Goal: Task Accomplishment & Management: Complete application form

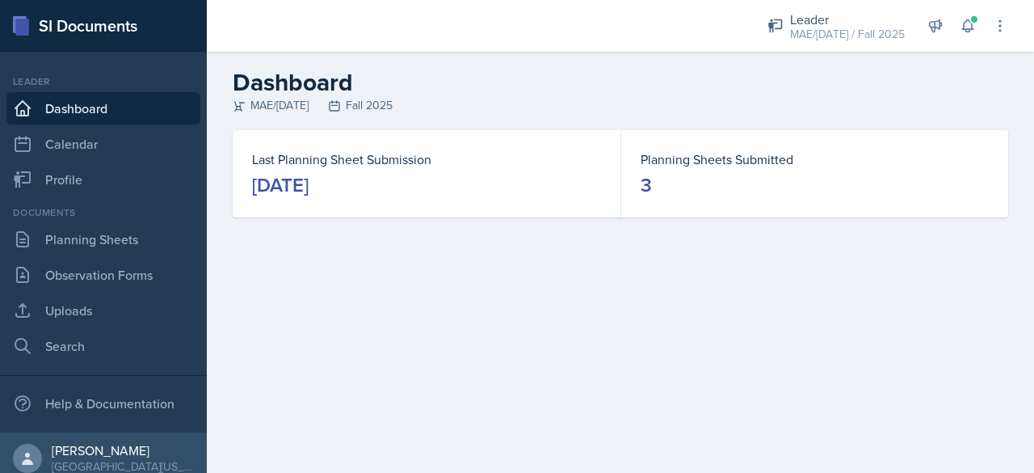
click at [71, 114] on link "Dashboard" at bounding box center [103, 108] width 194 height 32
click at [82, 253] on link "Planning Sheets" at bounding box center [103, 239] width 194 height 32
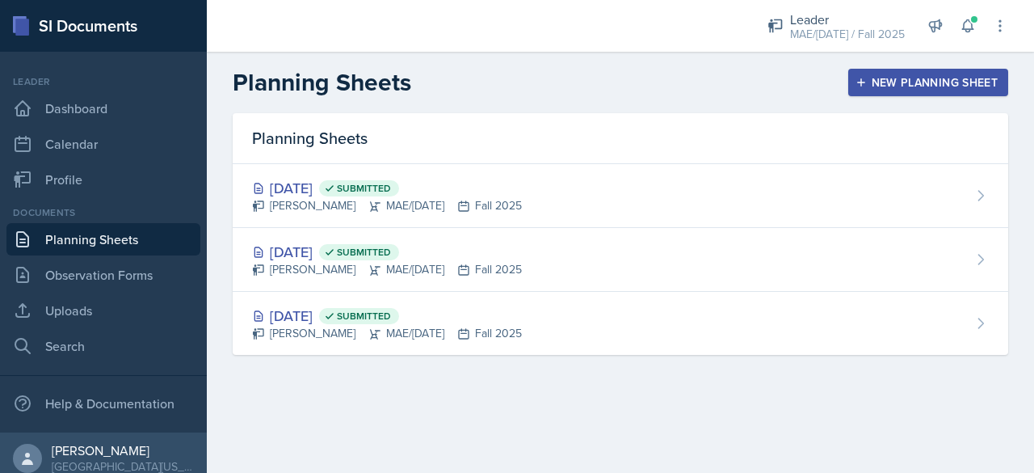
click at [941, 85] on div "New Planning Sheet" at bounding box center [928, 82] width 139 height 13
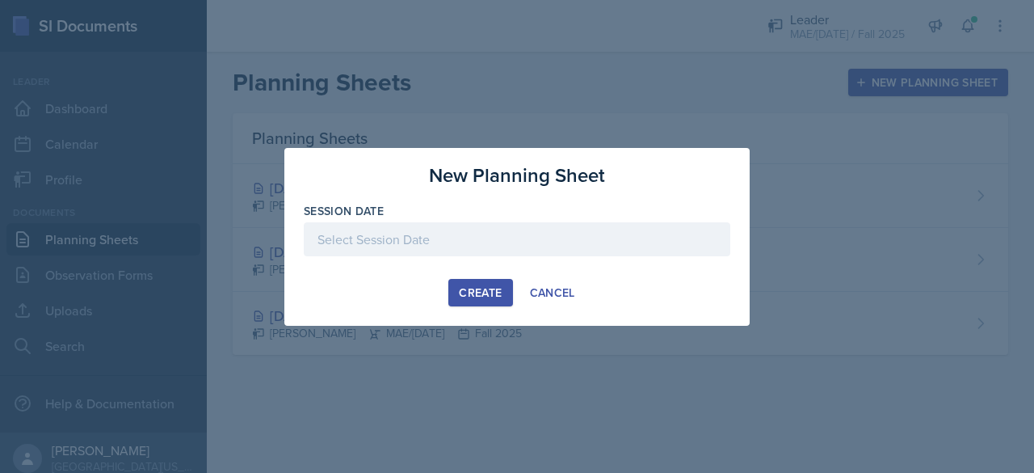
click at [448, 232] on div at bounding box center [517, 239] width 427 height 34
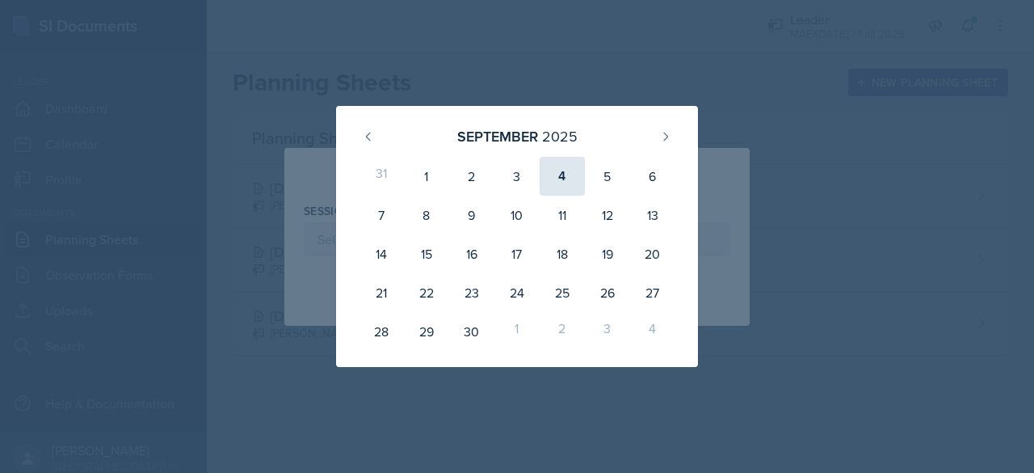
click at [575, 180] on div "4" at bounding box center [562, 176] width 45 height 39
type input "[DATE]"
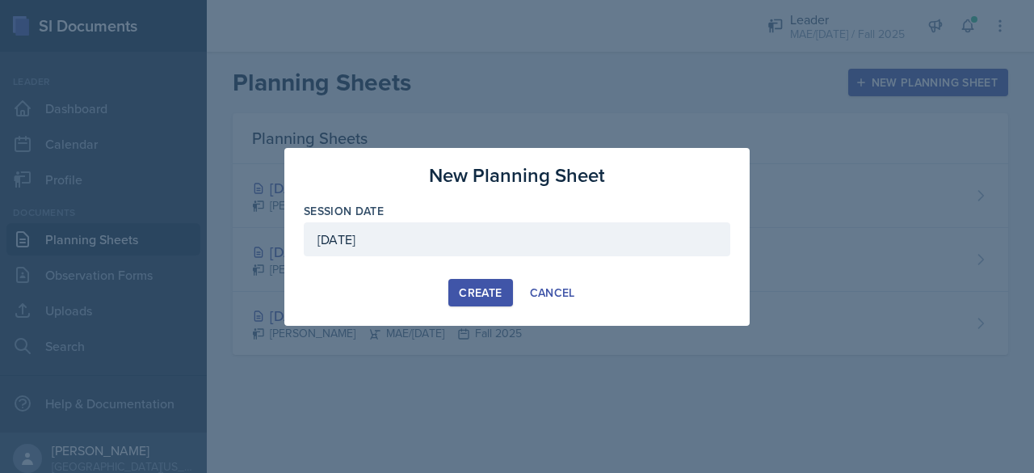
click at [478, 280] on button "Create" at bounding box center [480, 292] width 64 height 27
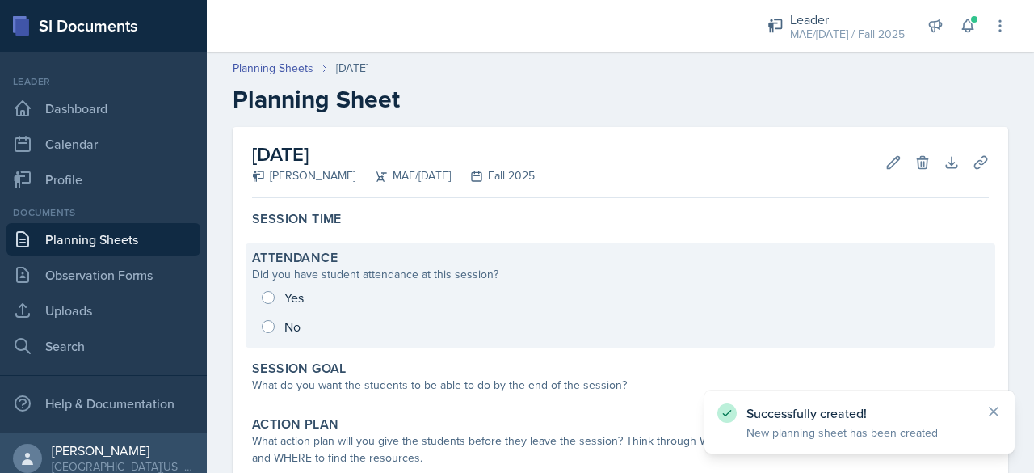
click at [270, 296] on div "Yes No" at bounding box center [620, 312] width 737 height 58
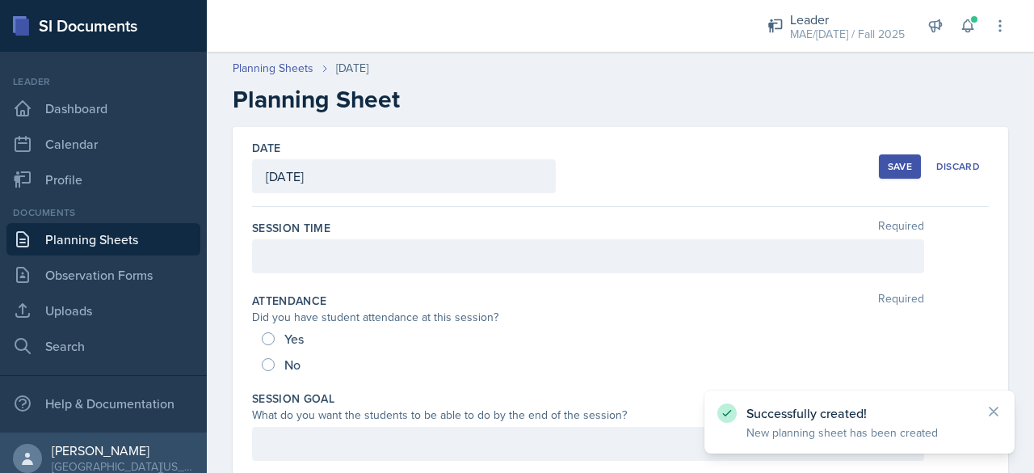
click at [284, 271] on div at bounding box center [588, 256] width 672 height 34
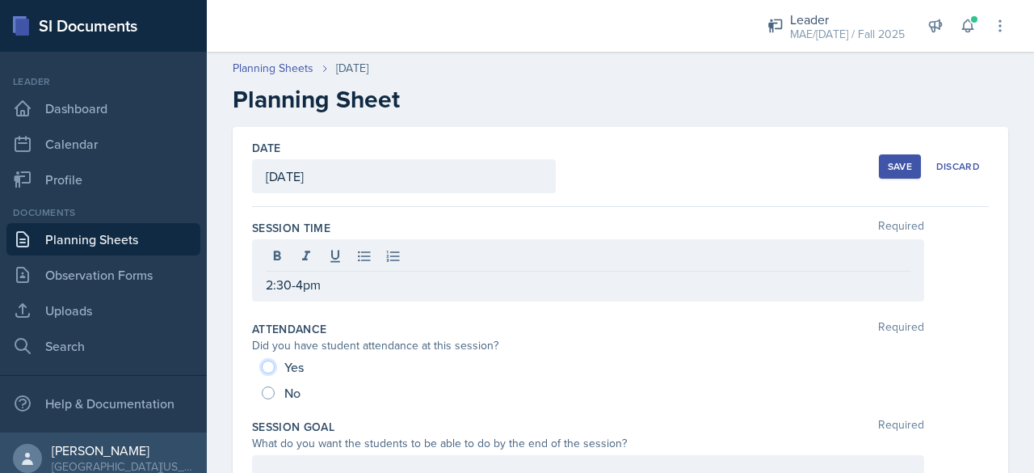
click at [271, 361] on input "Yes" at bounding box center [268, 366] width 13 height 13
radio input "true"
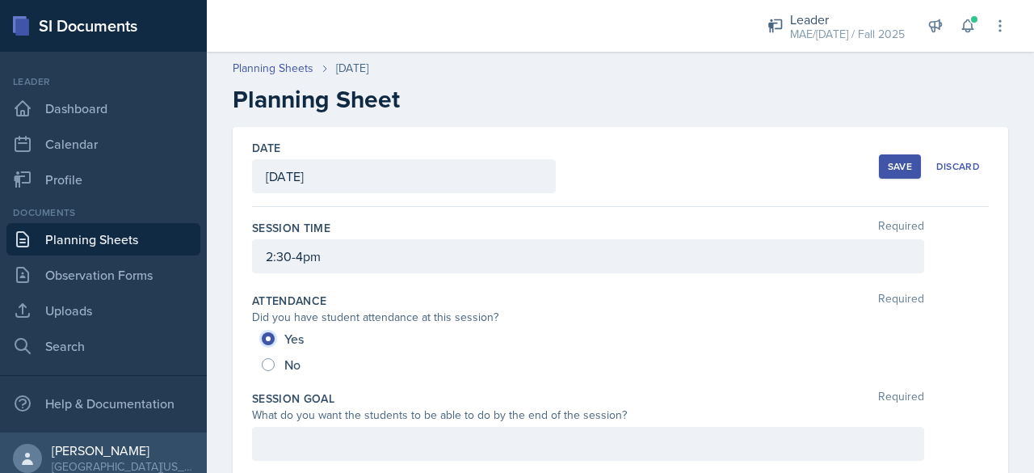
scroll to position [162, 0]
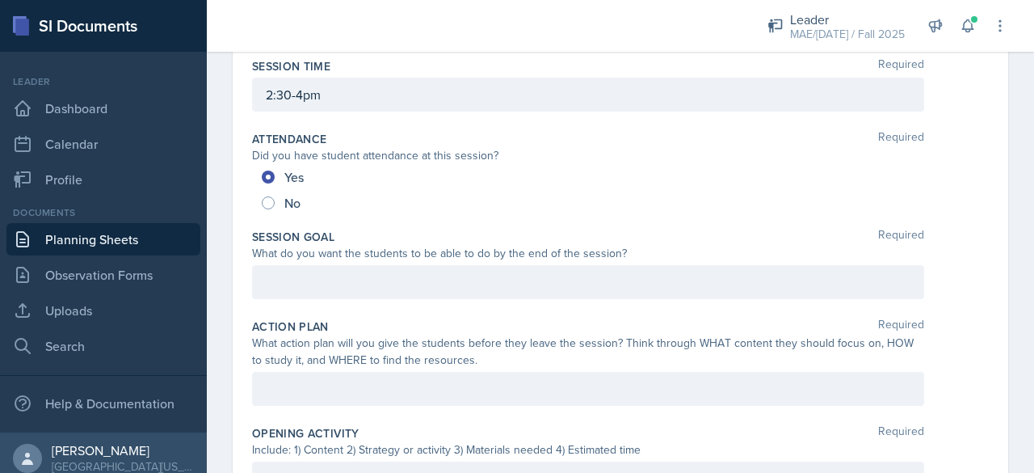
click at [302, 278] on p at bounding box center [588, 281] width 645 height 19
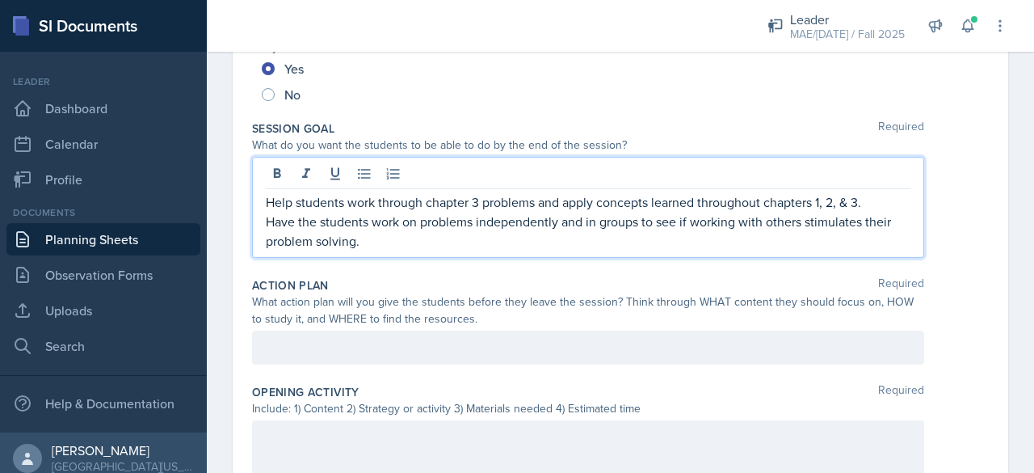
scroll to position [431, 0]
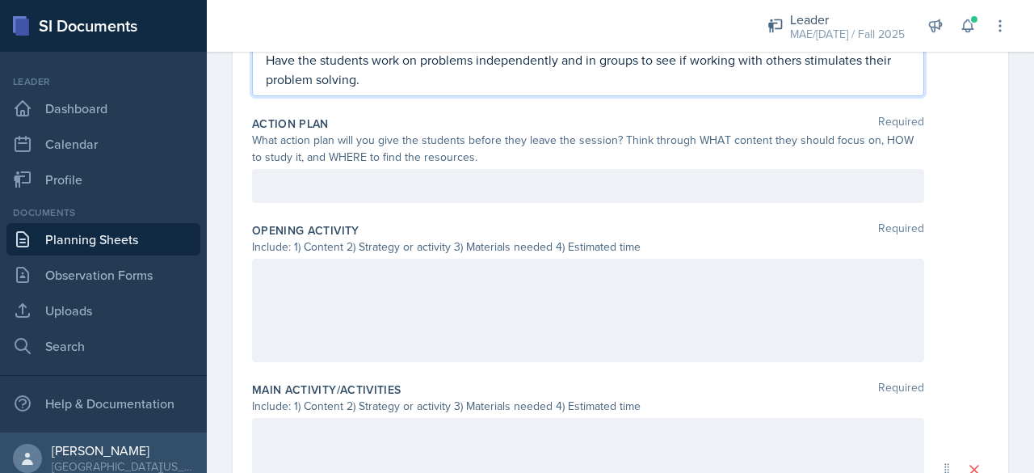
click at [334, 187] on div at bounding box center [588, 186] width 672 height 34
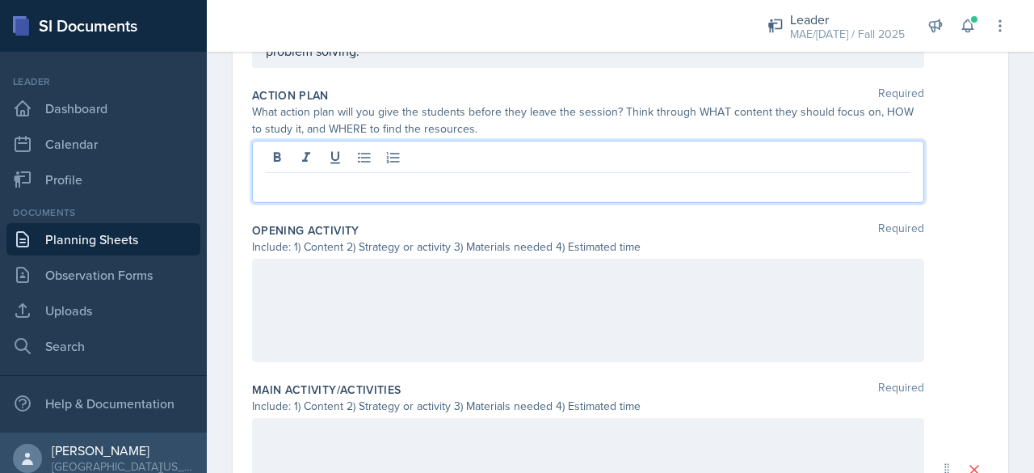
scroll to position [404, 0]
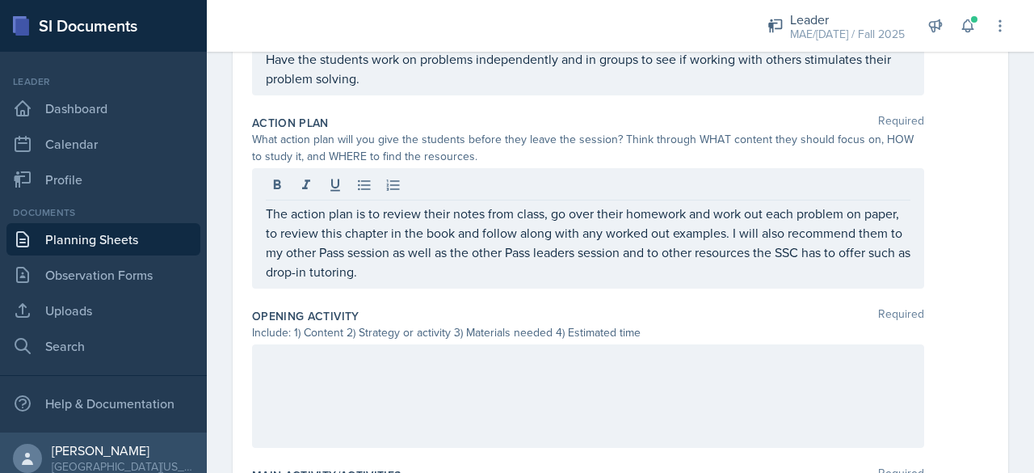
click at [362, 372] on div at bounding box center [588, 395] width 672 height 103
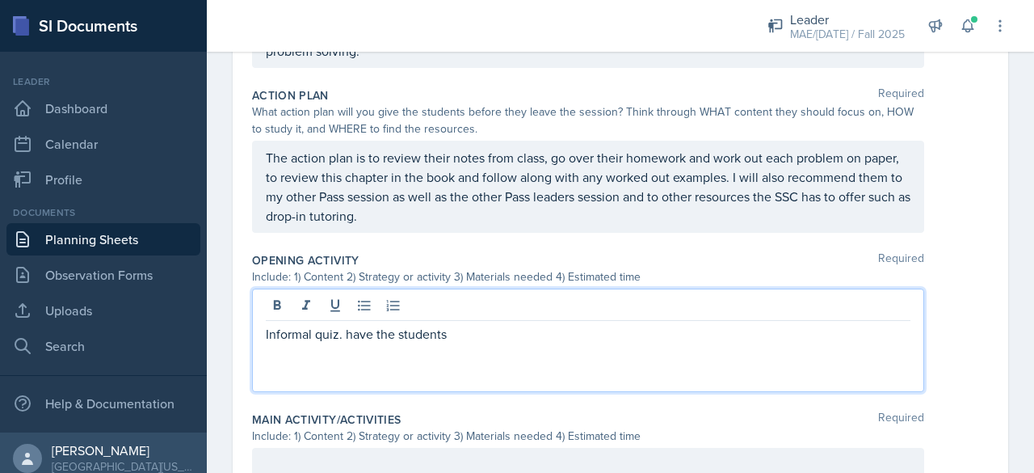
click at [352, 329] on p "Informal quiz. have the students" at bounding box center [588, 333] width 645 height 19
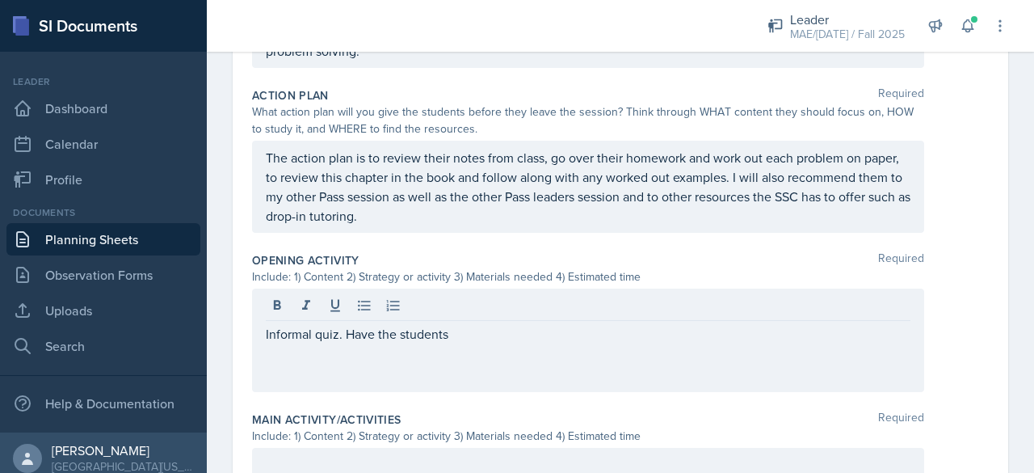
click at [474, 340] on div "Informal quiz. Have the students" at bounding box center [588, 339] width 672 height 103
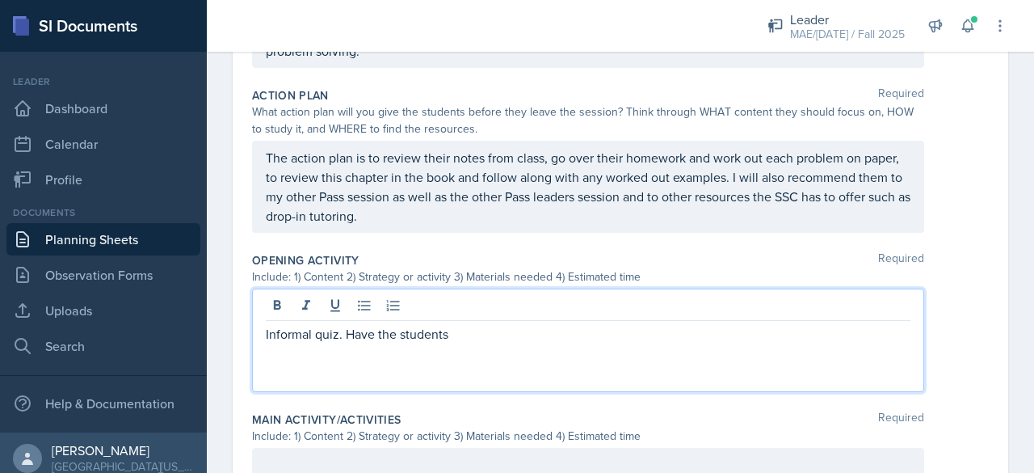
click at [468, 331] on p "Informal quiz. Have the students" at bounding box center [588, 333] width 645 height 19
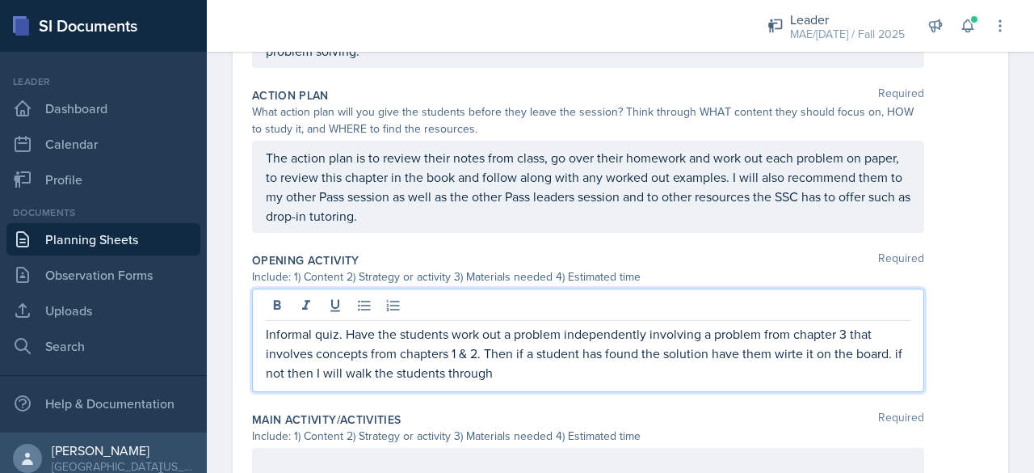
click at [788, 355] on p "Informal quiz. Have the students work out a problem independently involving a p…" at bounding box center [588, 353] width 645 height 58
click at [632, 376] on p "Informal quiz. Have the students work out a problem independently involving a p…" at bounding box center [588, 353] width 645 height 58
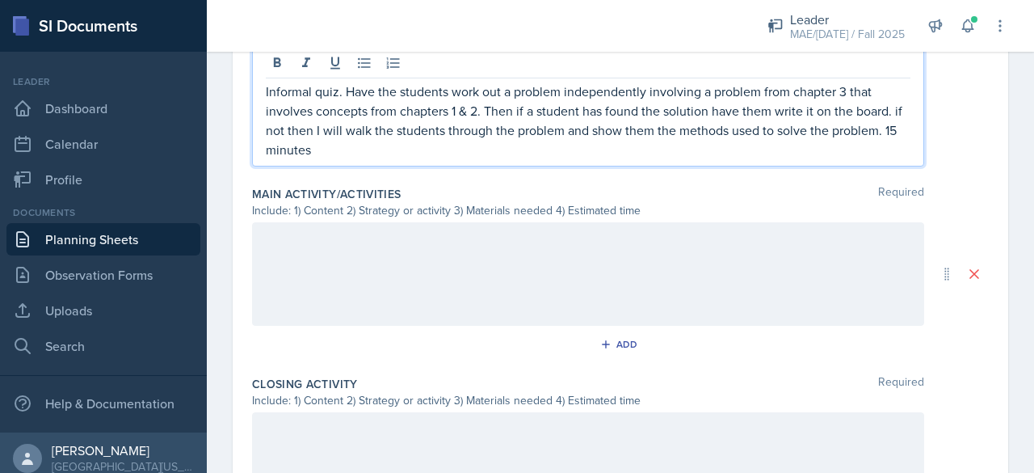
click at [490, 295] on div at bounding box center [588, 273] width 672 height 103
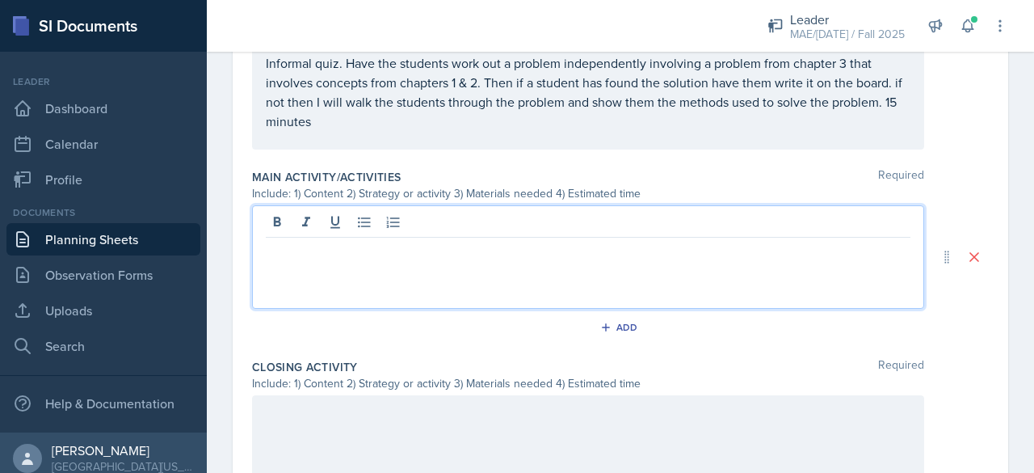
scroll to position [674, 0]
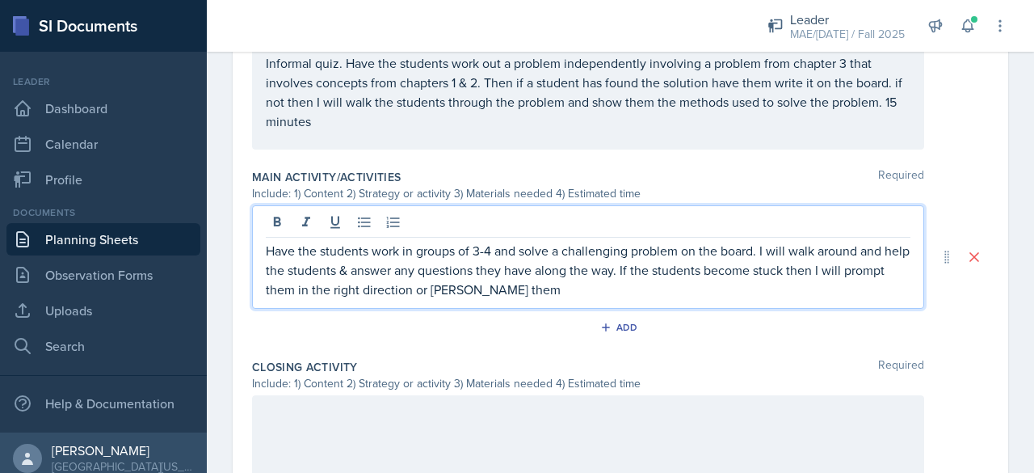
click at [553, 279] on p "Have the students work in groups of 3-4 and solve a challenging problem on the …" at bounding box center [588, 270] width 645 height 58
click at [500, 283] on p "Have the students work in groups of 3-4 and solve a challenging problem on the …" at bounding box center [588, 270] width 645 height 58
click at [494, 284] on p "Have the students work in groups of 3-4 and solve a challenging problem on the …" at bounding box center [588, 270] width 645 height 58
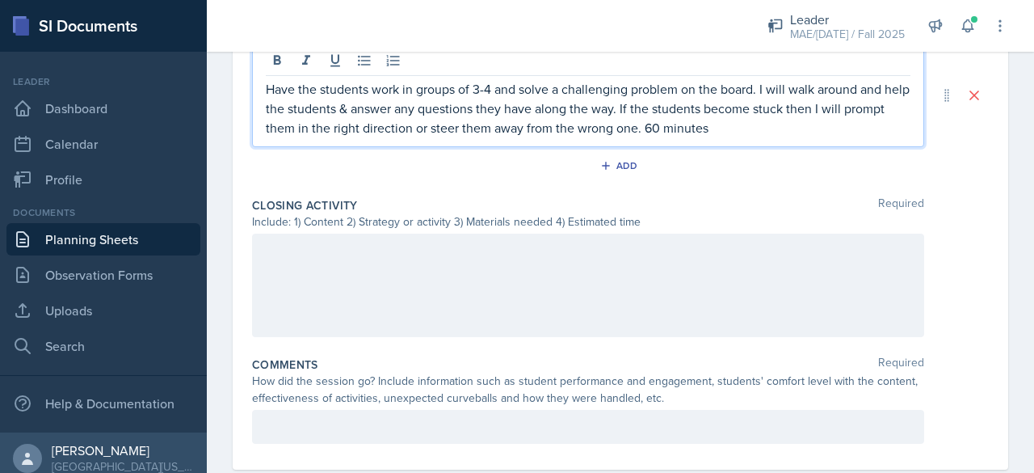
click at [396, 306] on div at bounding box center [588, 284] width 672 height 103
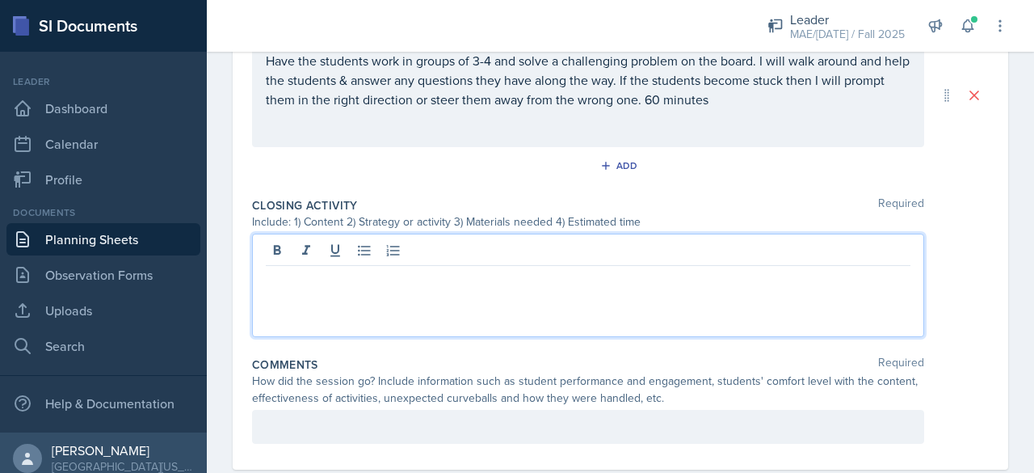
scroll to position [835, 0]
click at [413, 273] on p "Give the students an explaination of the" at bounding box center [588, 278] width 645 height 19
click at [510, 280] on p "Give the students an explanation of the" at bounding box center [588, 278] width 645 height 19
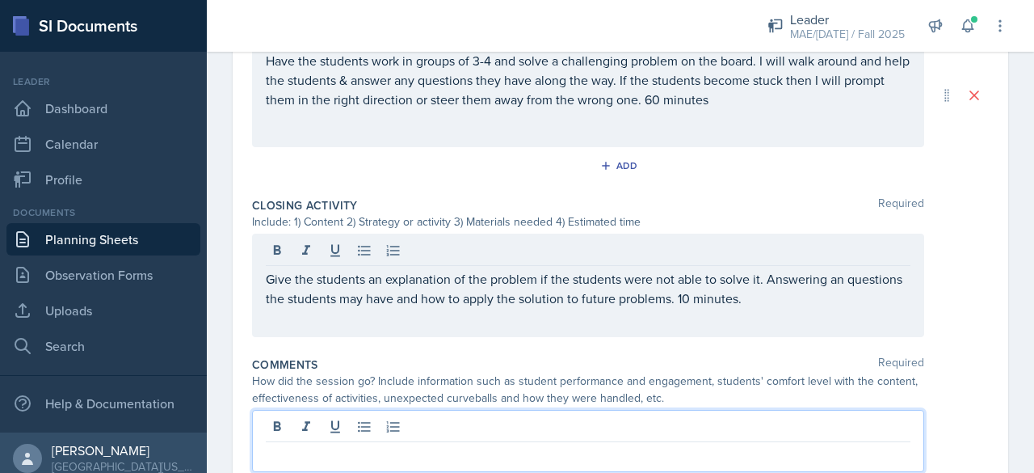
click at [313, 428] on div at bounding box center [588, 441] width 672 height 62
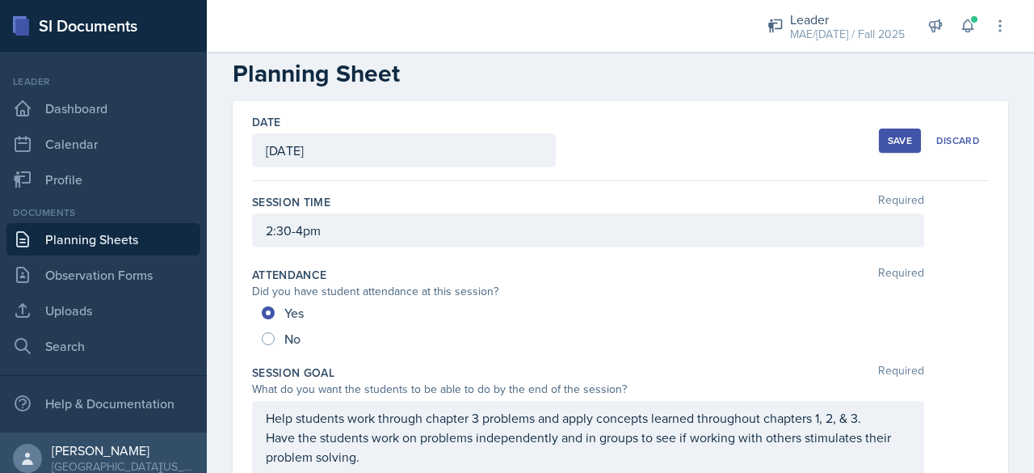
scroll to position [0, 0]
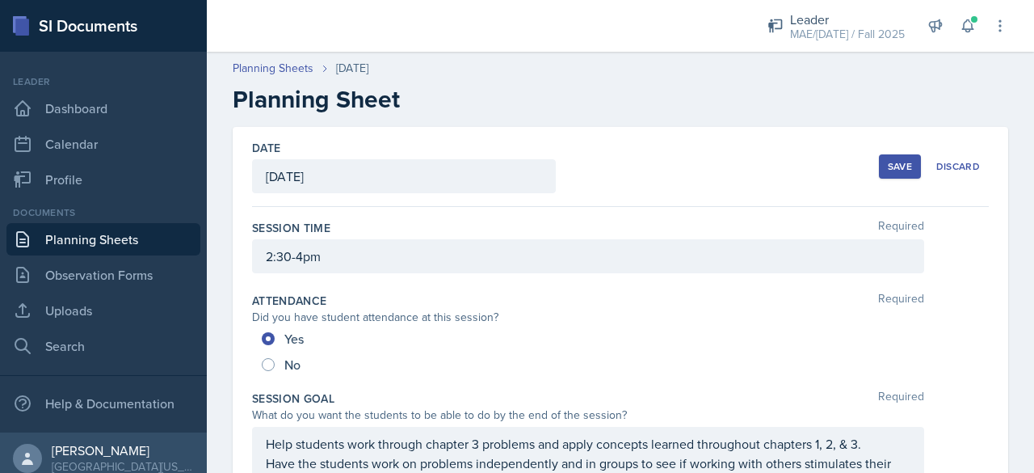
click at [888, 161] on div "Save" at bounding box center [900, 166] width 24 height 13
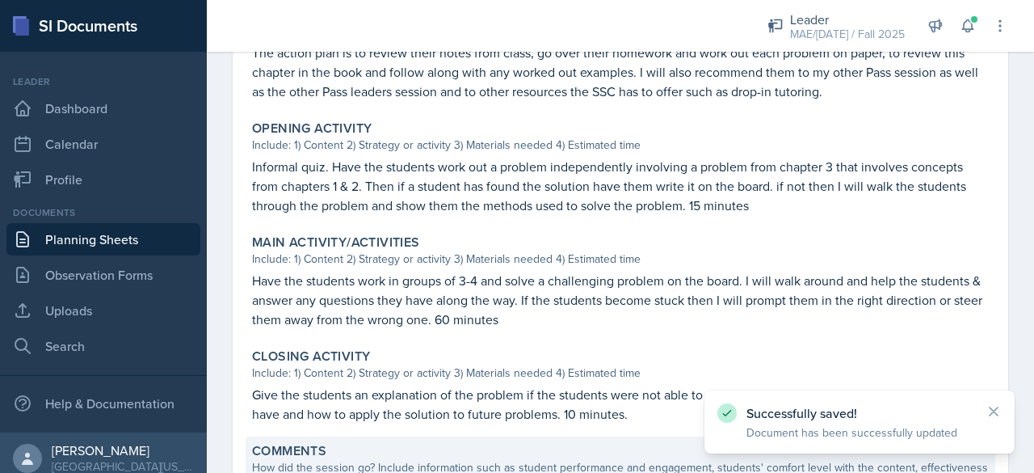
scroll to position [658, 0]
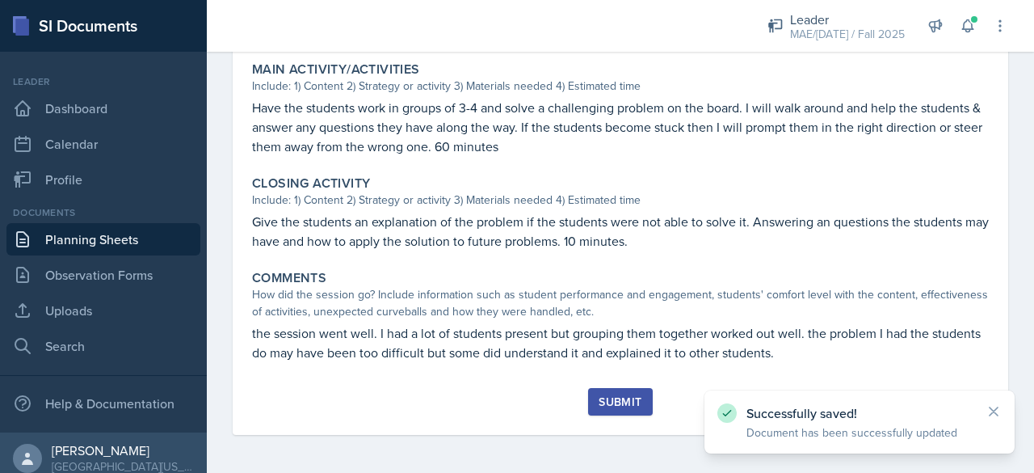
click at [614, 405] on div "Submit" at bounding box center [620, 401] width 43 height 13
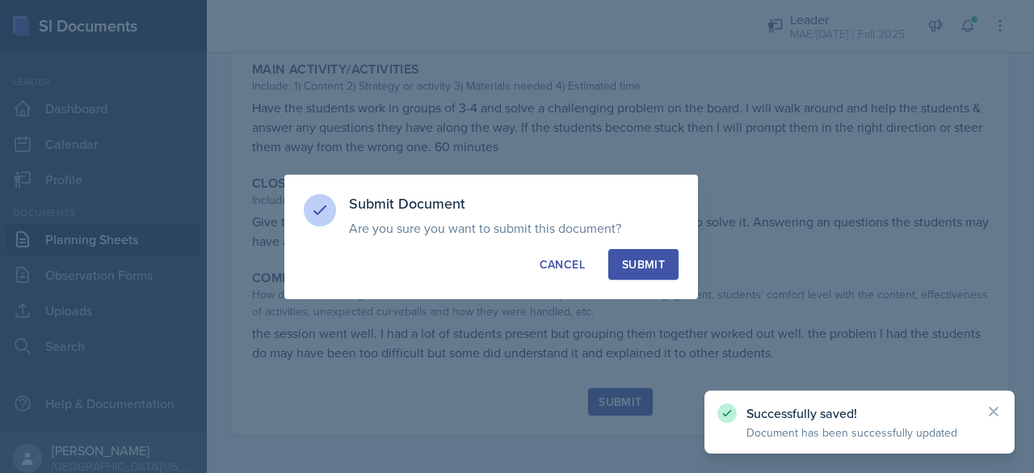
click at [622, 261] on button "Submit" at bounding box center [643, 264] width 70 height 31
radio input "true"
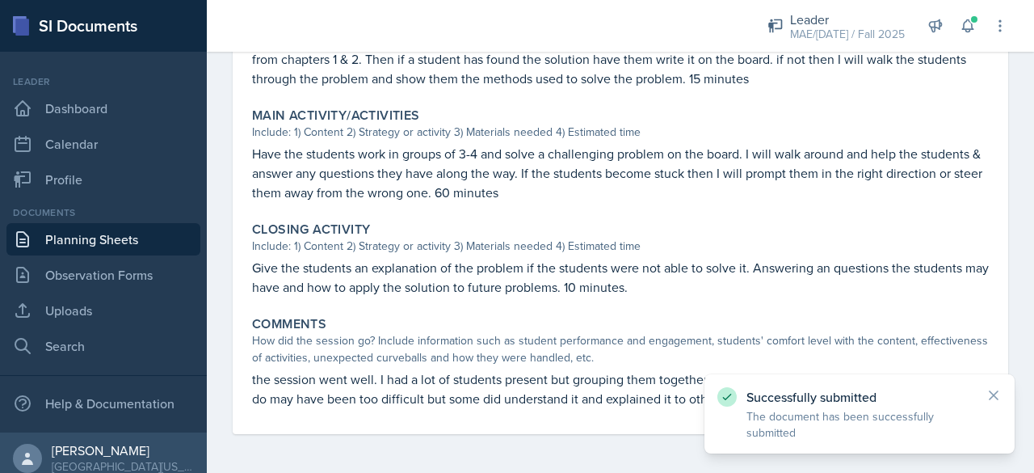
scroll to position [611, 0]
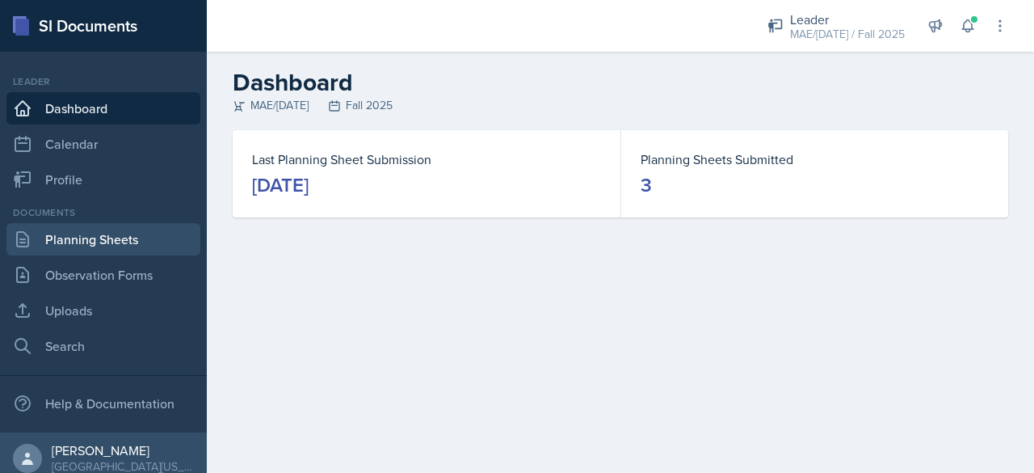
click at [105, 231] on link "Planning Sheets" at bounding box center [103, 239] width 194 height 32
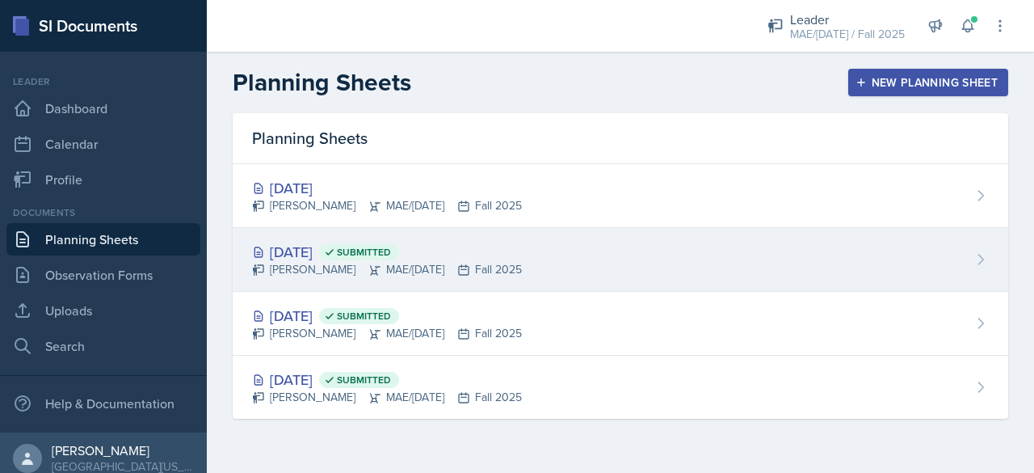
click at [327, 251] on div "Sep 2nd, 2025 Submitted" at bounding box center [387, 252] width 270 height 22
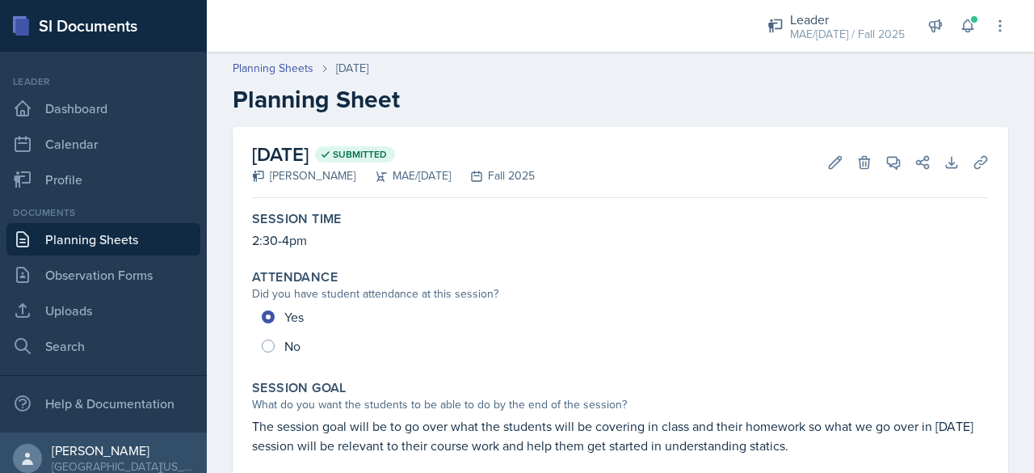
scroll to position [242, 0]
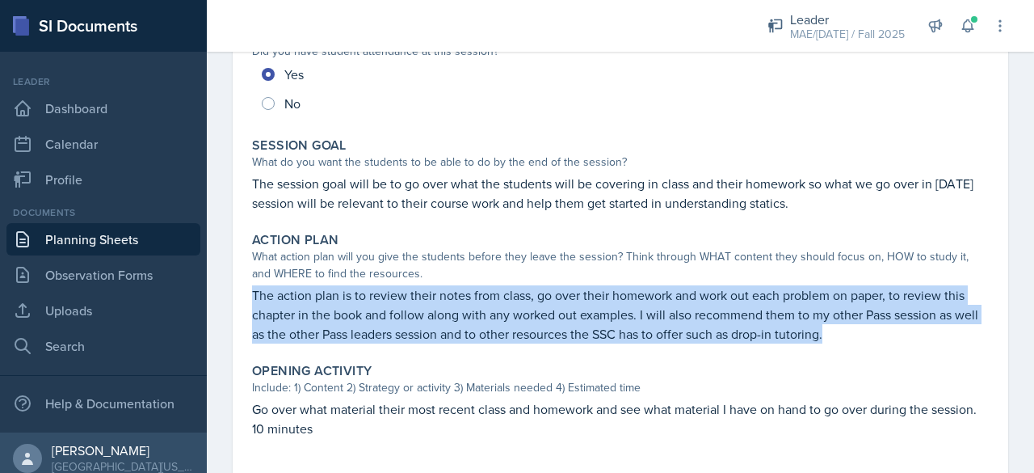
drag, startPoint x: 254, startPoint y: 298, endPoint x: 863, endPoint y: 338, distance: 610.5
click at [863, 338] on p "The action plan is to review their notes from class, go over their homework and…" at bounding box center [620, 314] width 737 height 58
copy p "The action plan is to review their notes from class, go over their homework and…"
